Goal: Entertainment & Leisure: Consume media (video, audio)

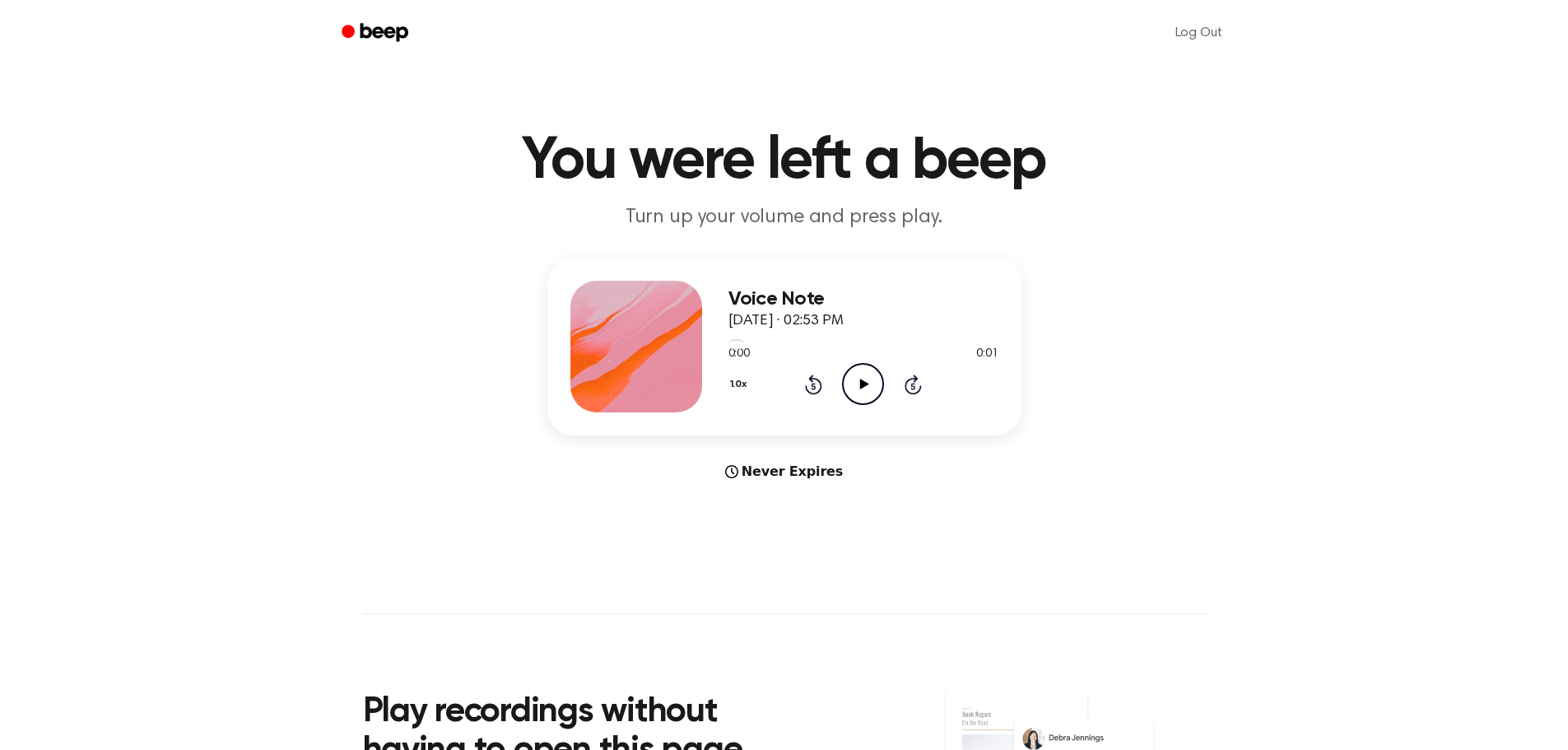
click at [859, 381] on icon "Play Audio" at bounding box center [863, 384] width 42 height 42
click at [864, 385] on icon at bounding box center [864, 384] width 9 height 11
click at [855, 376] on icon "Play Audio" at bounding box center [863, 384] width 42 height 42
click at [856, 382] on icon "Play Audio" at bounding box center [863, 384] width 42 height 42
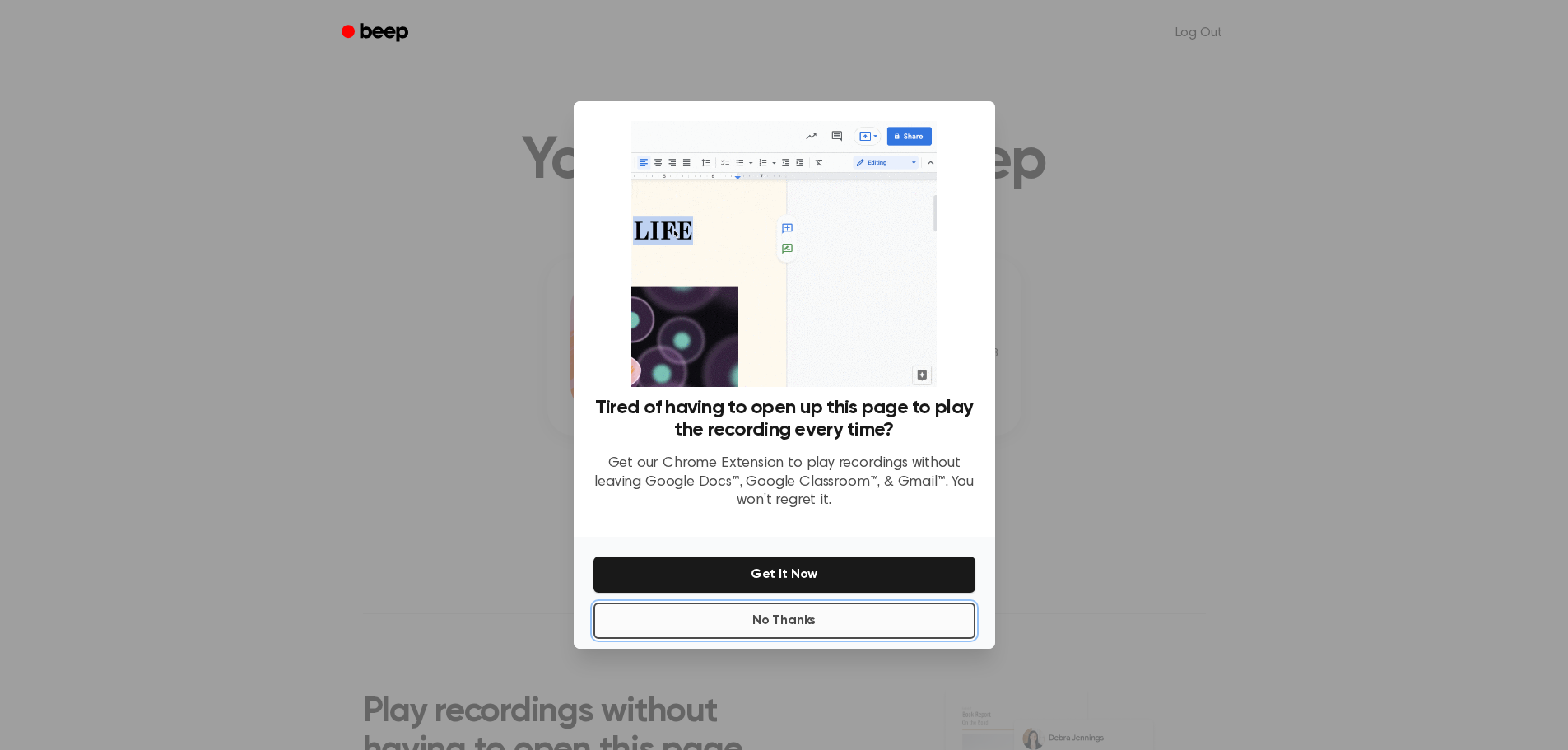
click at [827, 617] on button "No Thanks" at bounding box center [784, 620] width 382 height 36
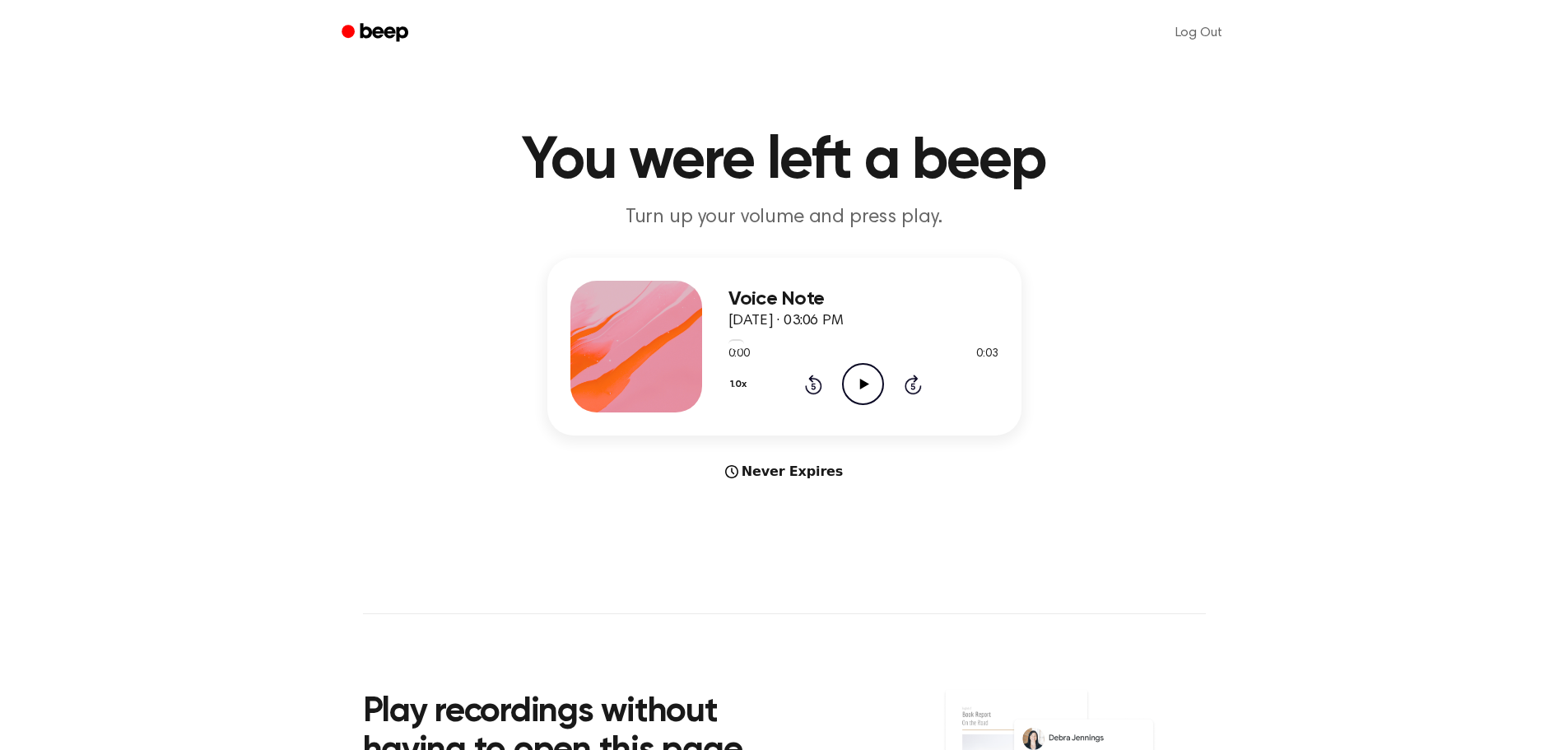
click at [865, 387] on icon "Play Audio" at bounding box center [863, 384] width 42 height 42
click at [844, 378] on circle at bounding box center [863, 384] width 40 height 40
click at [858, 382] on icon "Play Audio" at bounding box center [863, 384] width 42 height 42
click at [853, 382] on icon "Play Audio" at bounding box center [863, 384] width 42 height 42
